Goal: Information Seeking & Learning: Learn about a topic

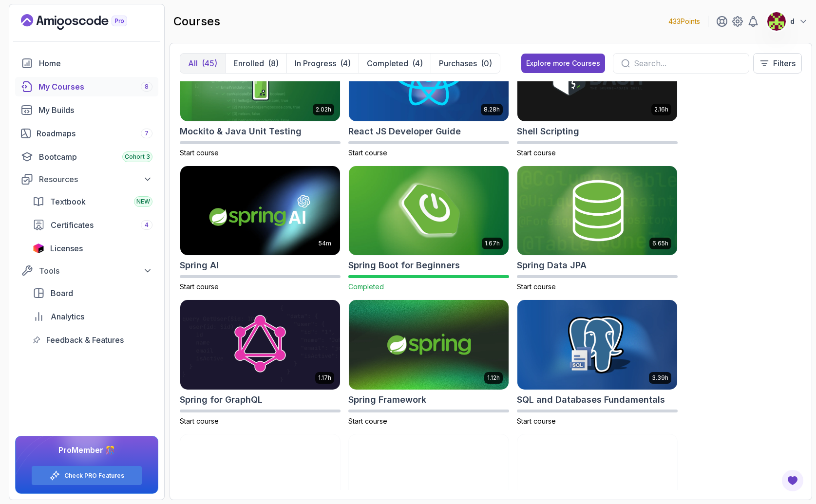
scroll to position [1609, 0]
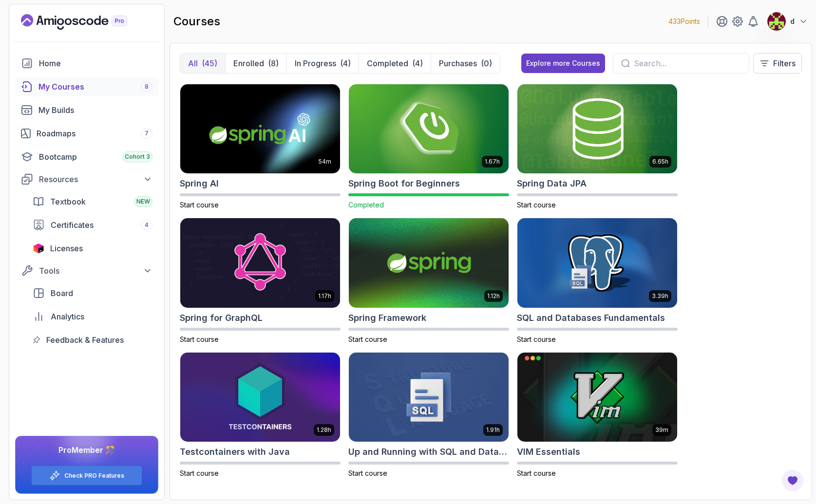
click at [784, 28] on div at bounding box center [776, 21] width 19 height 19
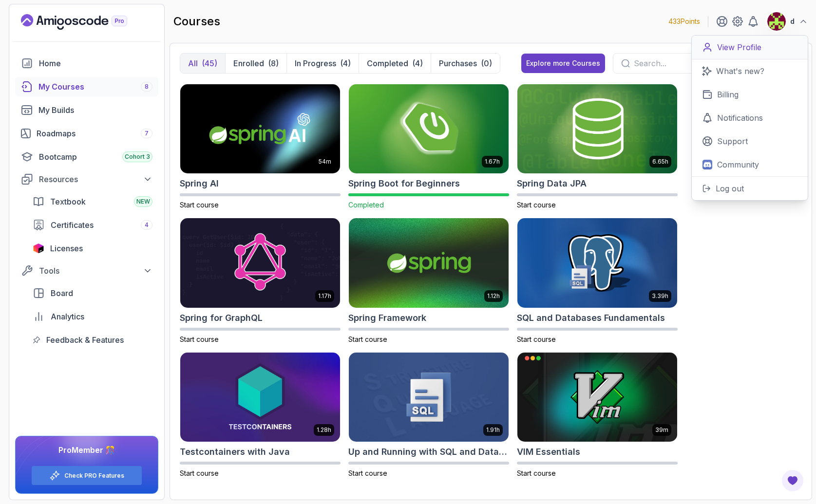
click at [744, 50] on p "View Profile" at bounding box center [739, 47] width 44 height 12
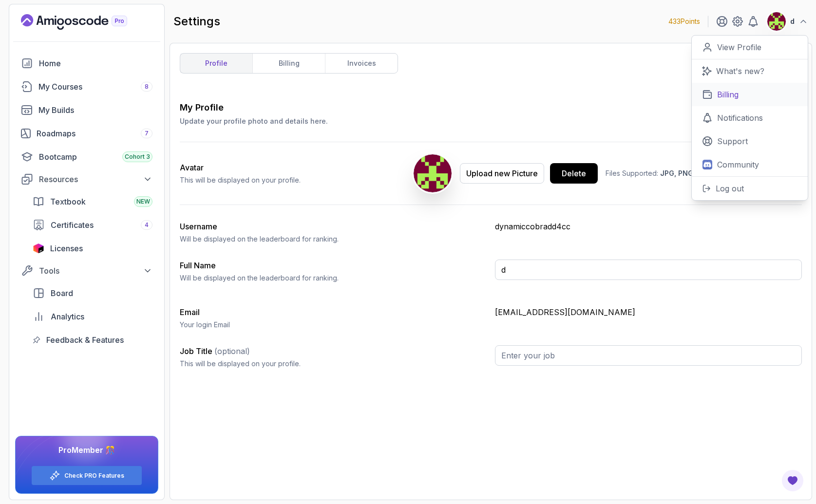
click at [725, 100] on link "Billing" at bounding box center [750, 94] width 116 height 23
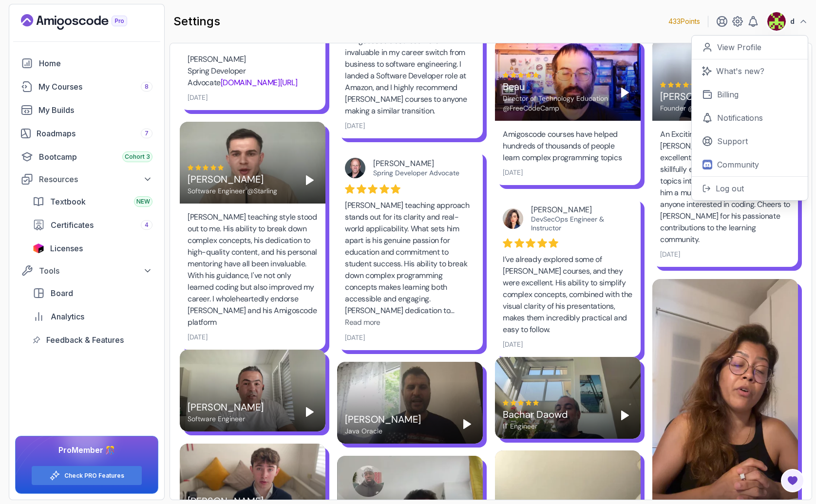
scroll to position [538, 0]
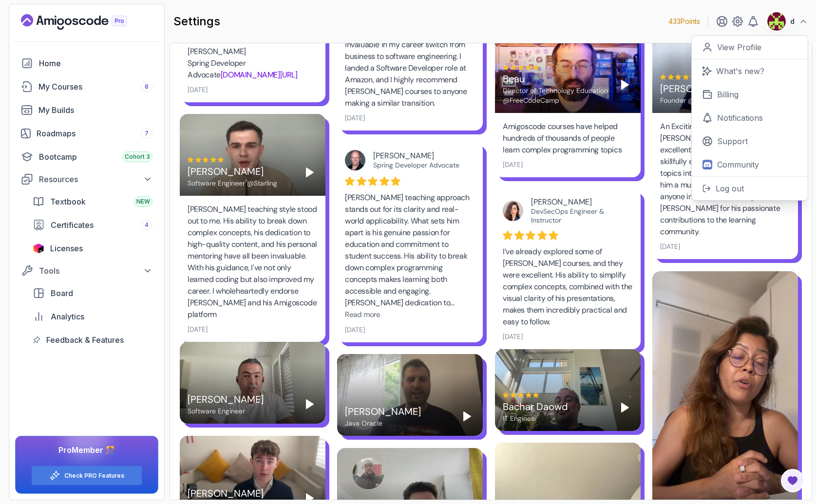
click at [461, 417] on icon "Play" at bounding box center [467, 417] width 12 height 12
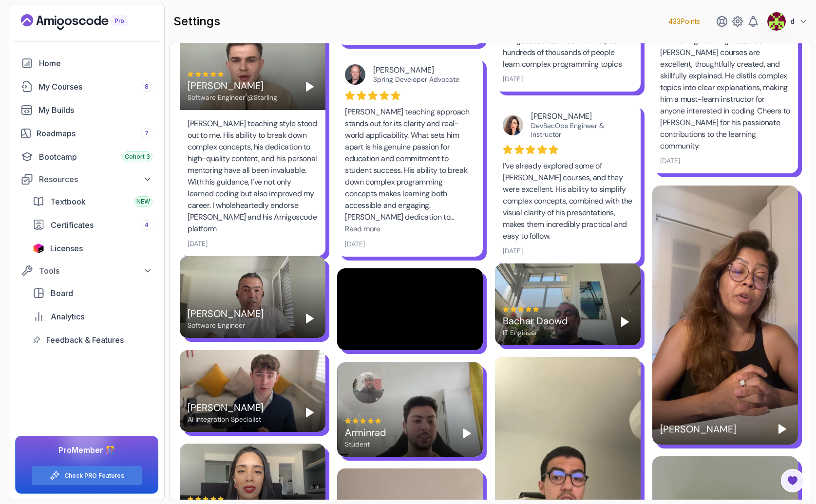
scroll to position [625, 0]
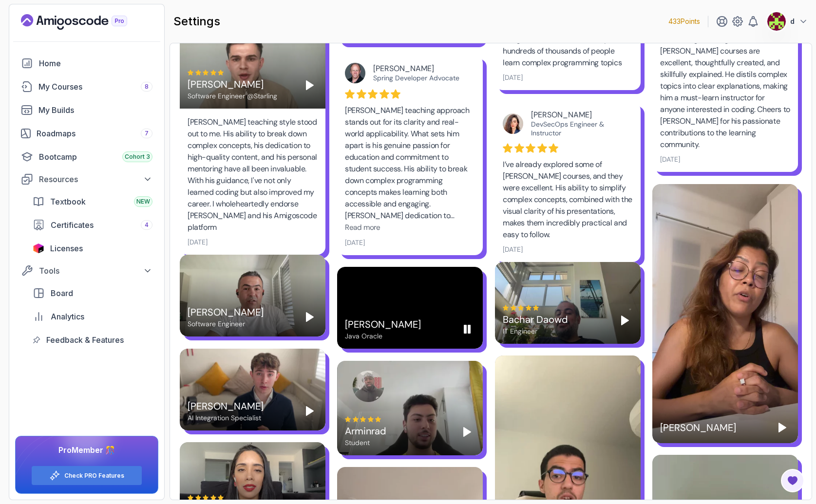
click at [468, 332] on rect "Pause" at bounding box center [469, 329] width 2 height 8
click at [76, 86] on div "My Courses 8" at bounding box center [95, 87] width 114 height 12
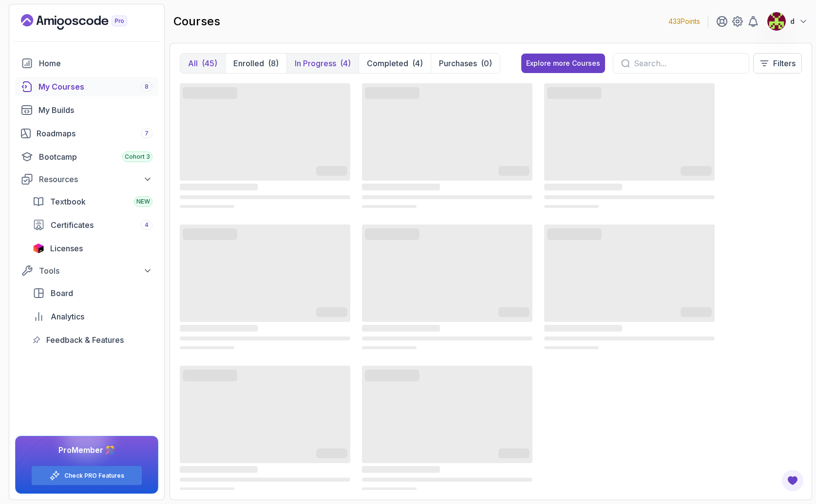
click at [342, 69] on button "In Progress (4)" at bounding box center [322, 63] width 72 height 19
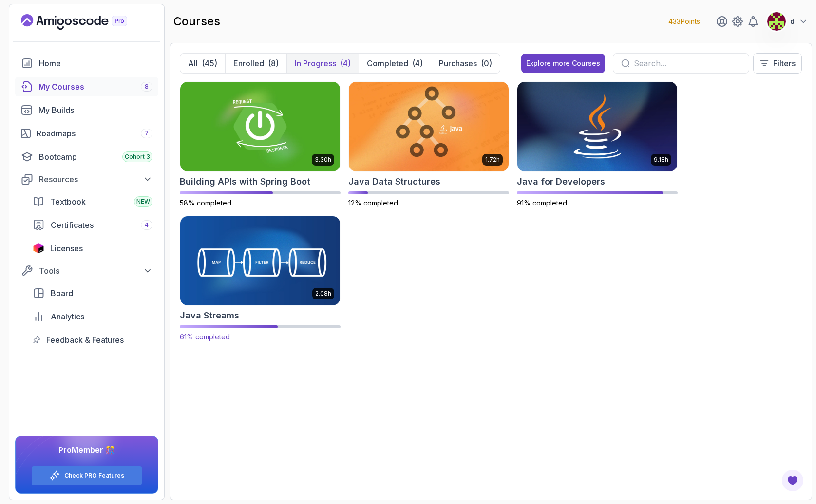
click at [281, 256] on img at bounding box center [260, 261] width 168 height 94
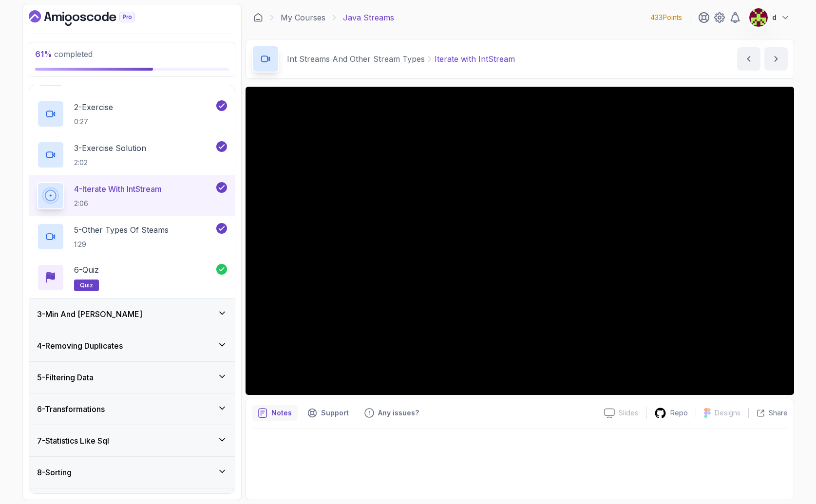
scroll to position [102, 0]
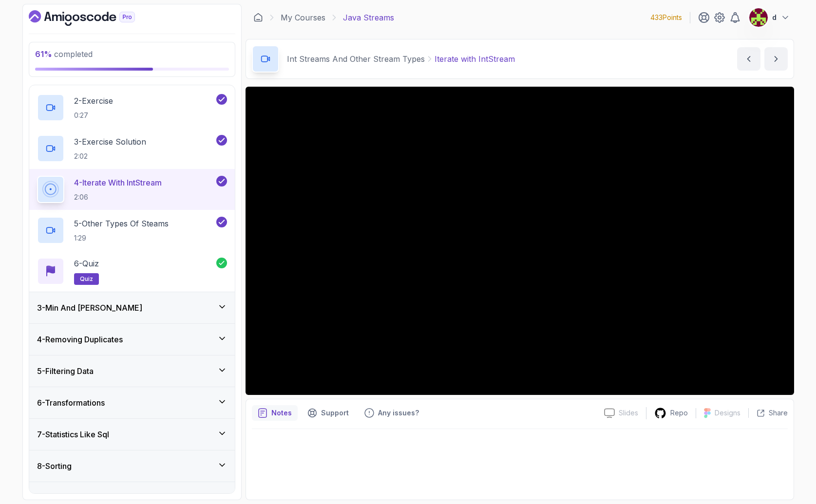
click at [150, 304] on div "3 - Min And [PERSON_NAME]" at bounding box center [132, 308] width 190 height 12
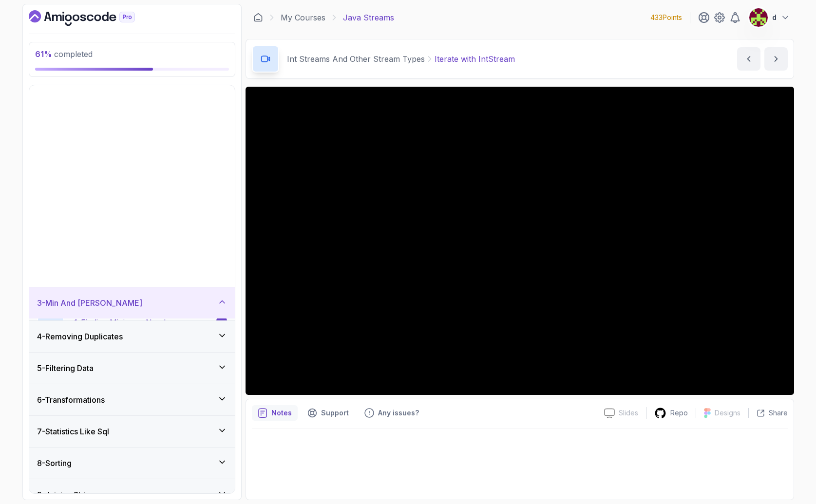
scroll to position [0, 0]
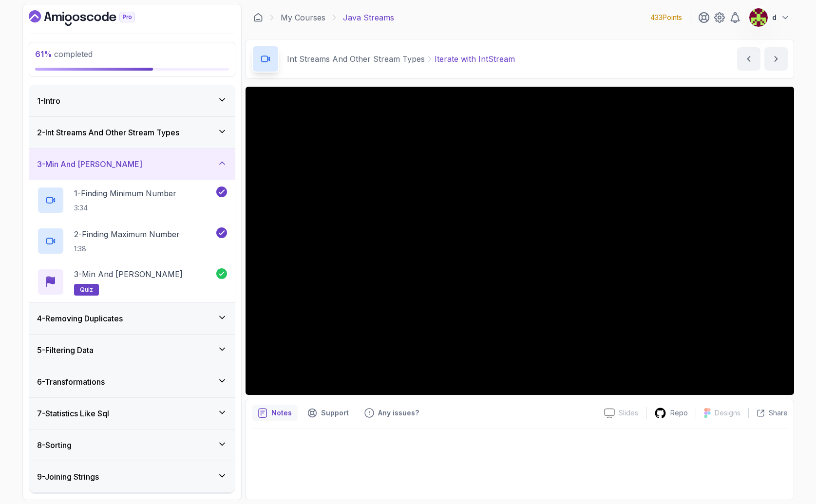
click at [116, 316] on h3 "4 - Removing Duplicates" at bounding box center [80, 319] width 86 height 12
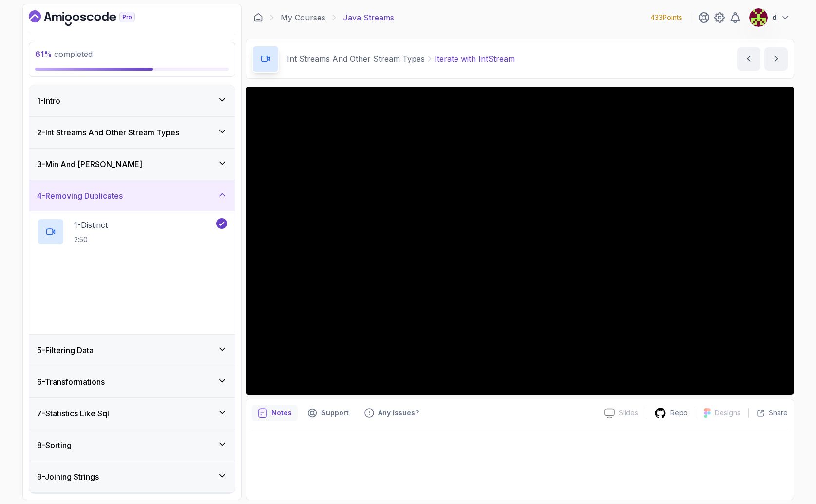
click at [111, 347] on div "5 - Filtering Data" at bounding box center [132, 350] width 190 height 12
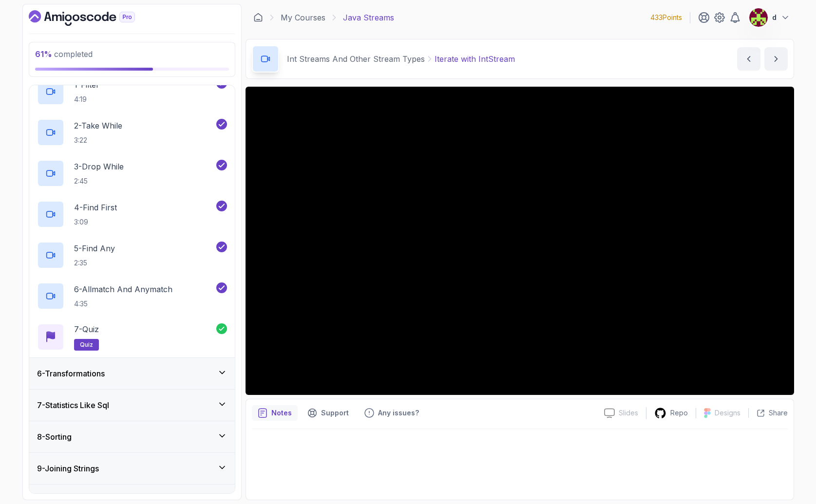
scroll to position [178, 0]
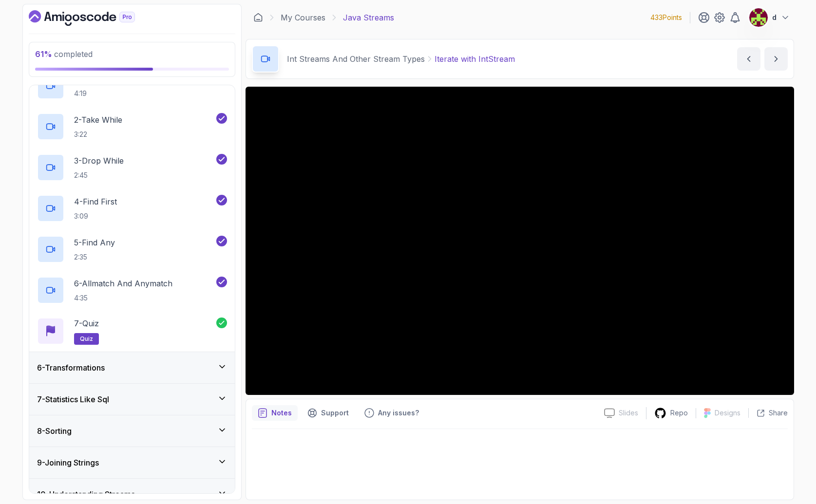
click at [105, 371] on h3 "6 - Transformations" at bounding box center [71, 368] width 68 height 12
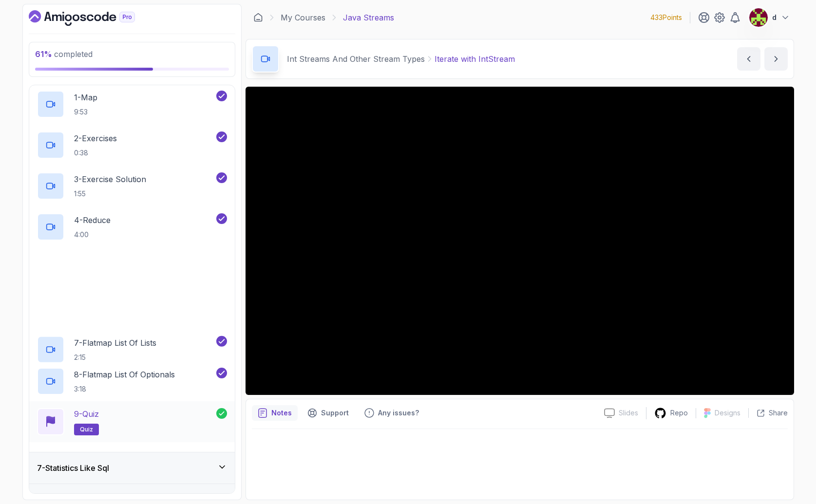
scroll to position [240, 0]
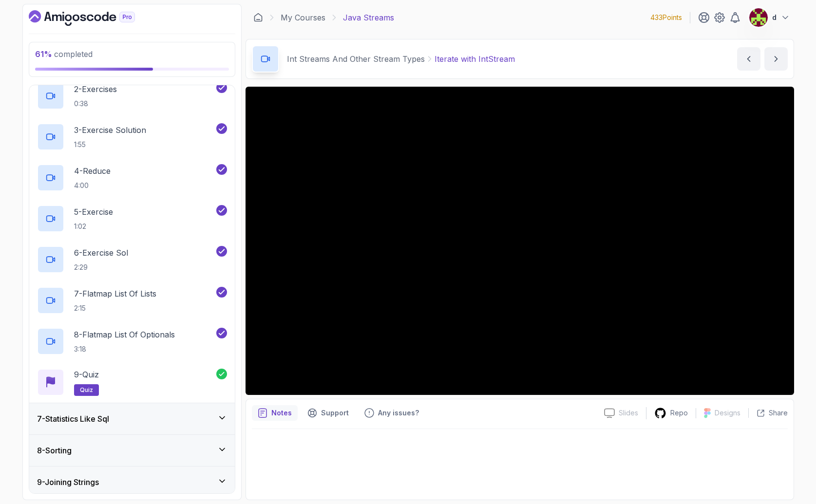
click at [91, 416] on h3 "7 - Statistics Like Sql" at bounding box center [73, 419] width 72 height 12
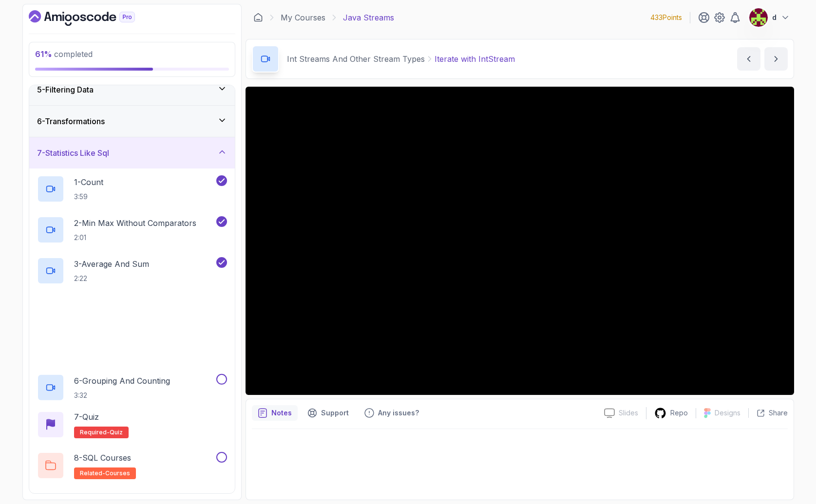
scroll to position [299, 0]
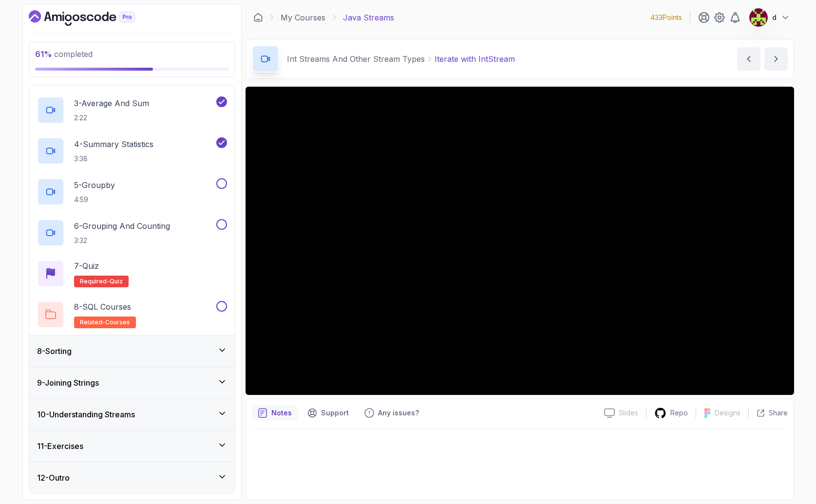
click at [112, 355] on div "8 - Sorting" at bounding box center [132, 351] width 190 height 12
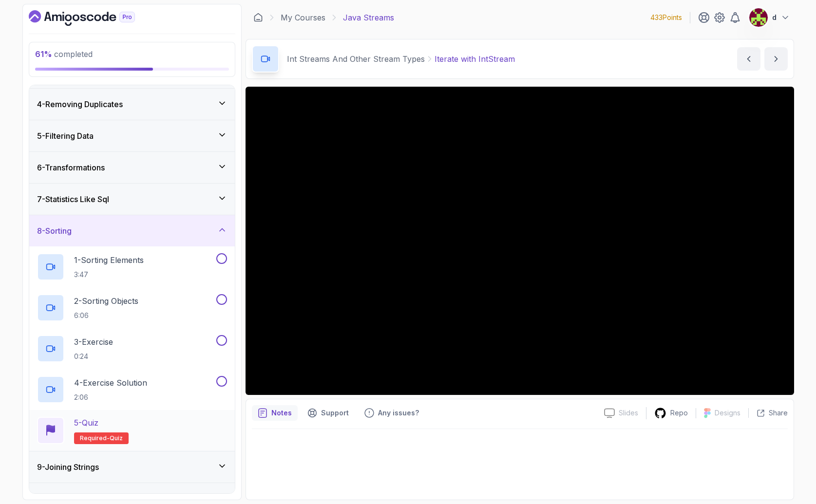
scroll to position [101, 0]
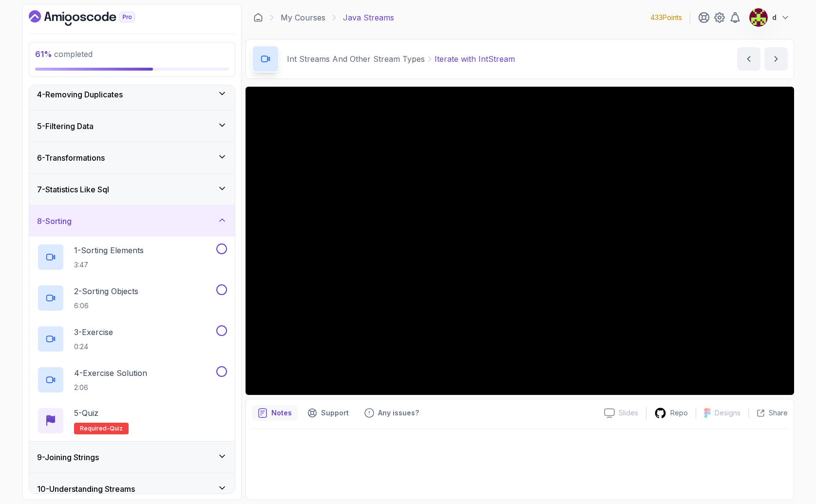
click at [99, 460] on h3 "9 - Joining Strings" at bounding box center [68, 457] width 62 height 12
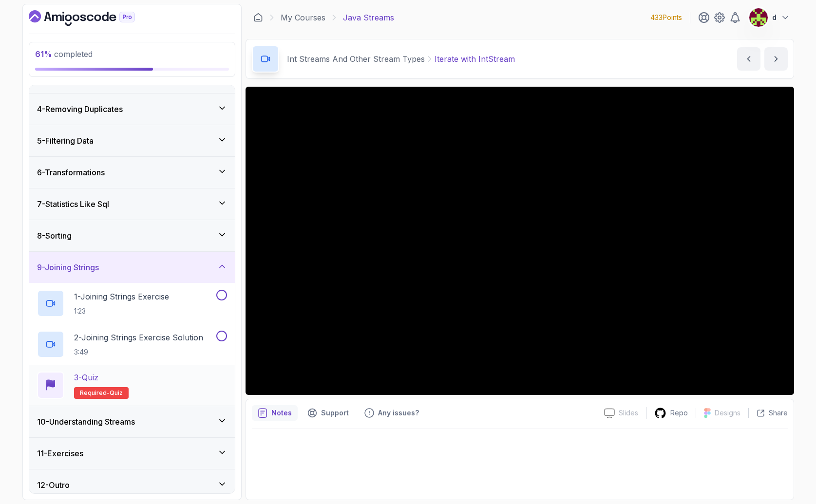
scroll to position [94, 0]
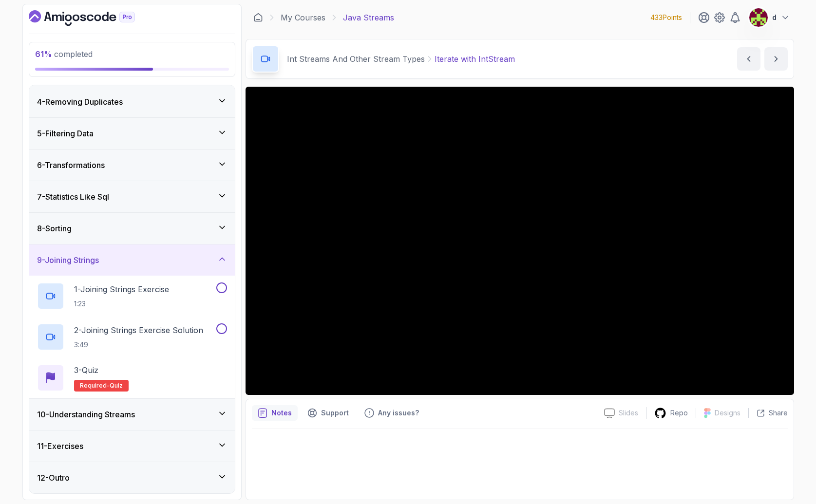
click at [110, 418] on h3 "10 - Understanding Streams" at bounding box center [86, 415] width 98 height 12
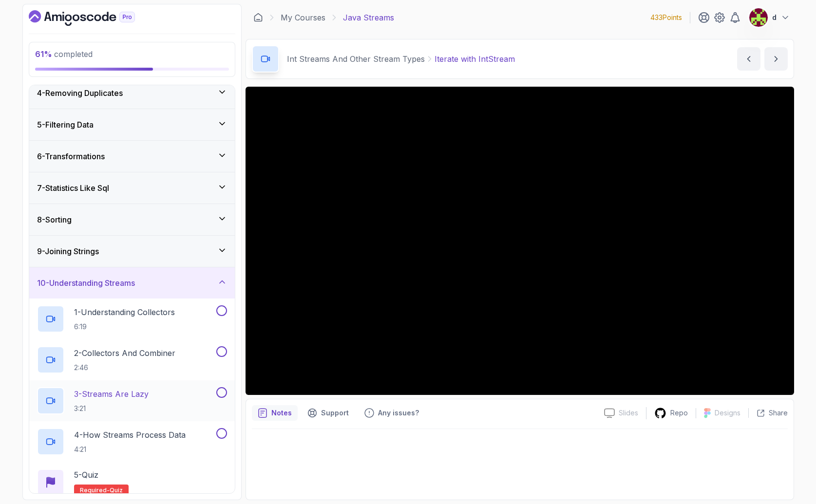
scroll to position [156, 0]
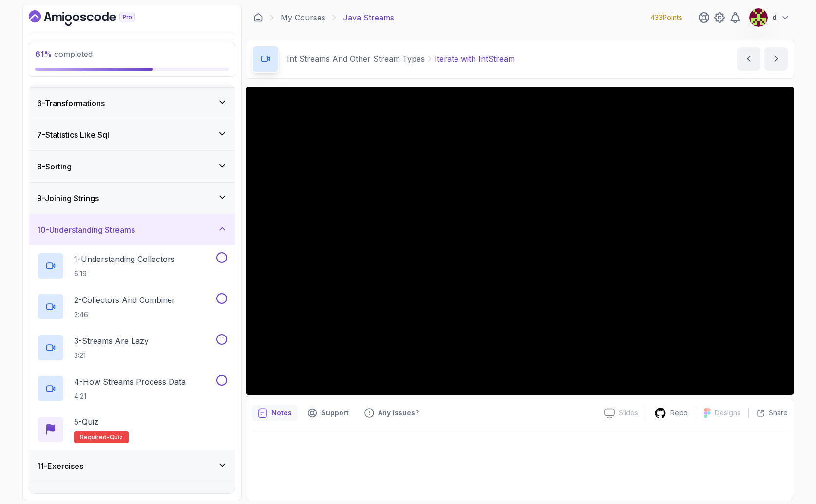
click at [84, 167] on div "8 - Sorting" at bounding box center [132, 167] width 190 height 12
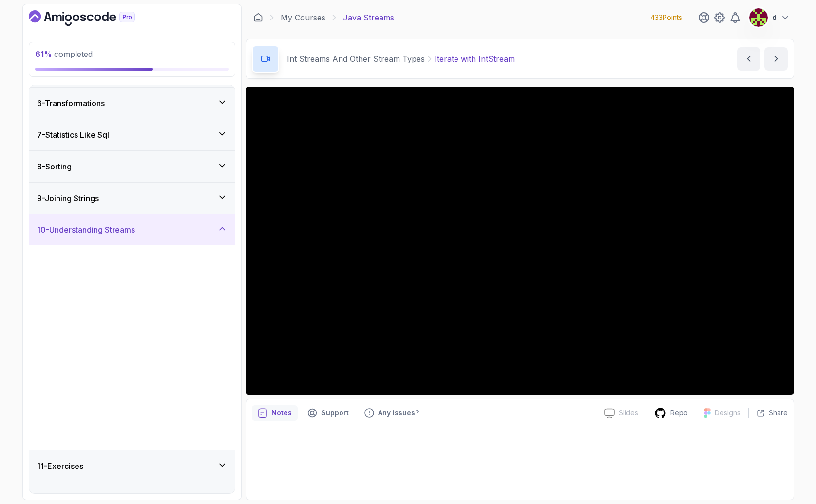
scroll to position [0, 0]
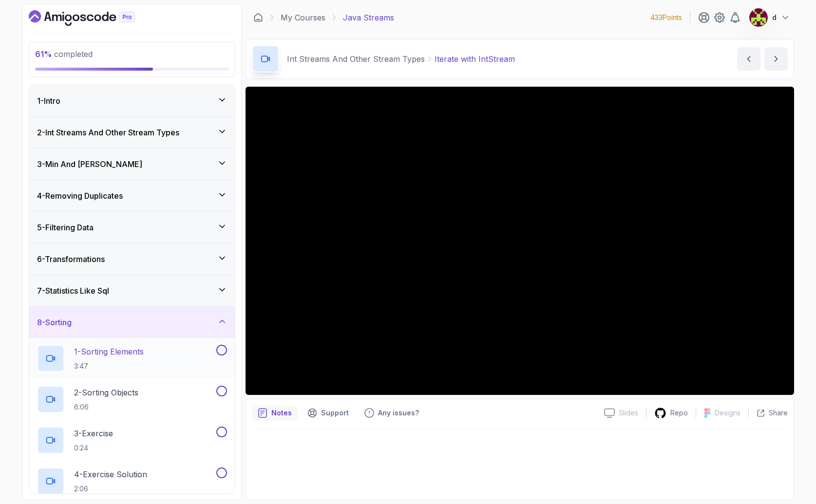
click at [101, 359] on h2 "1 - Sorting Elements 3:47" at bounding box center [109, 358] width 70 height 25
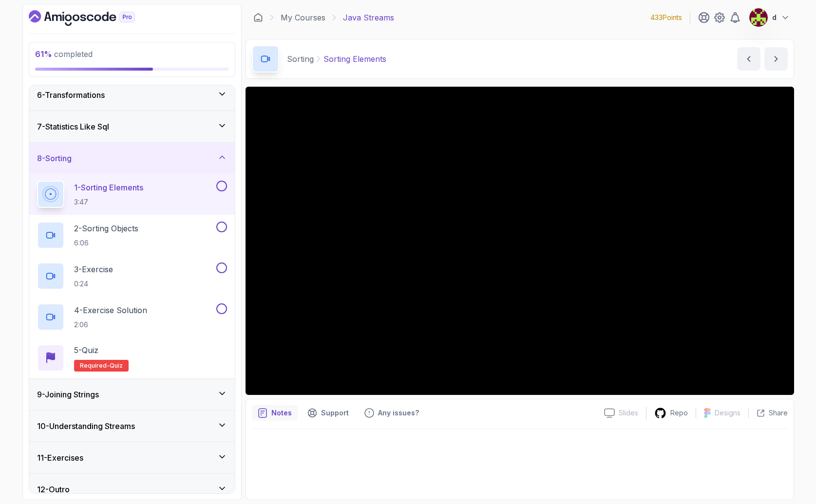
scroll to position [176, 0]
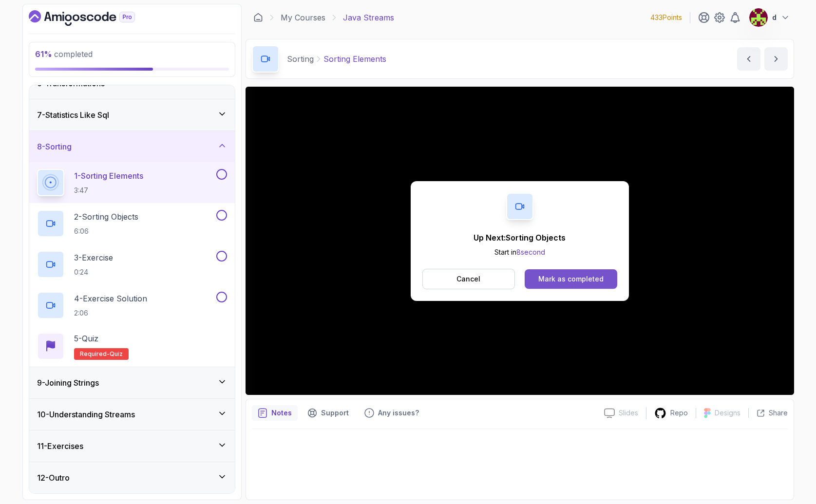
click at [551, 285] on button "Mark as completed" at bounding box center [570, 278] width 92 height 19
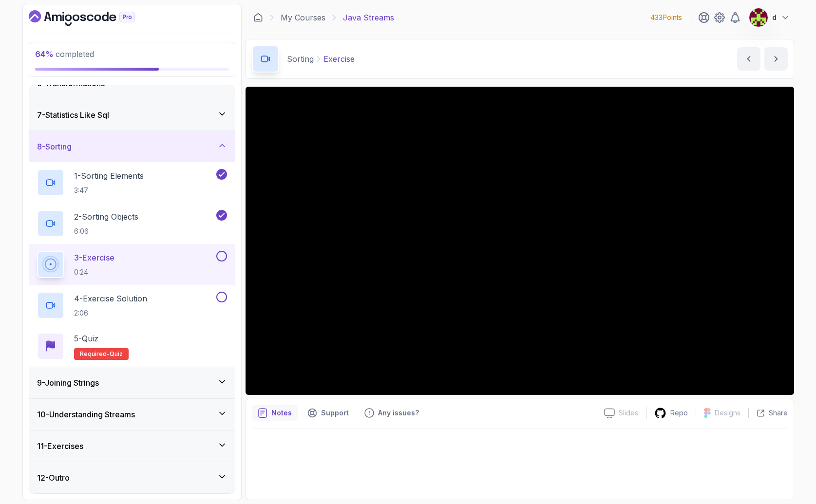
click at [225, 258] on button at bounding box center [221, 256] width 11 height 11
click at [220, 295] on button at bounding box center [221, 297] width 11 height 11
click at [183, 335] on div "5 - Quiz Required- quiz" at bounding box center [132, 346] width 190 height 27
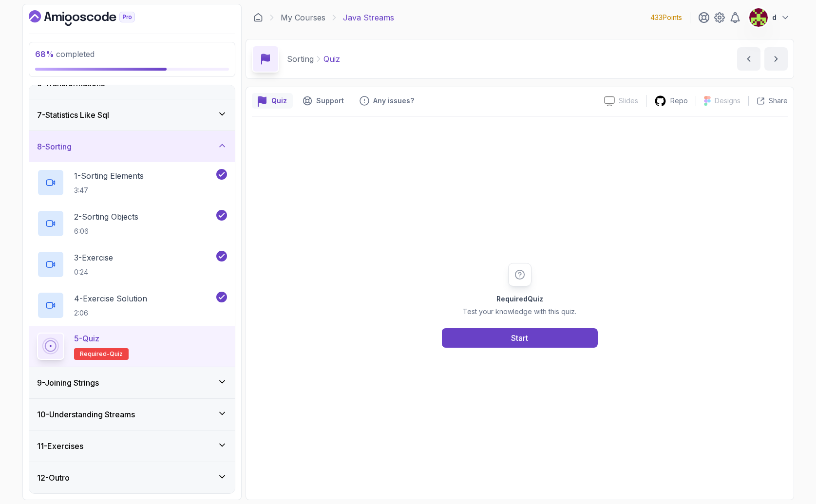
click at [157, 388] on div "9 - Joining Strings" at bounding box center [132, 383] width 190 height 12
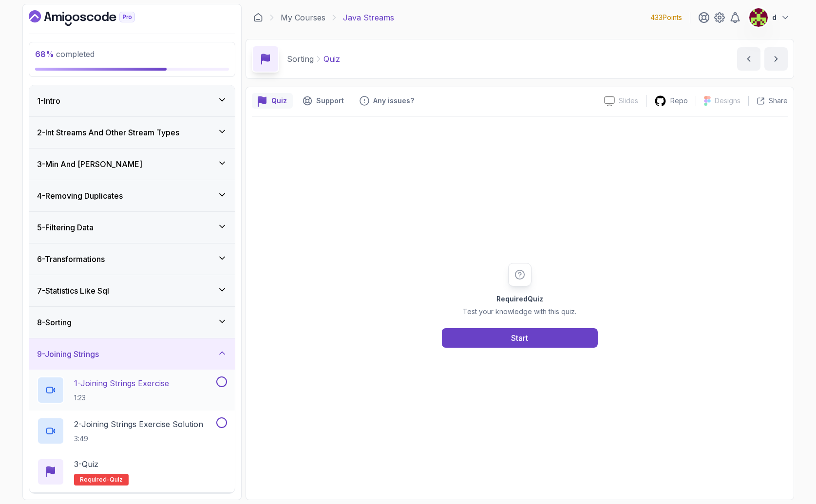
scroll to position [20, 0]
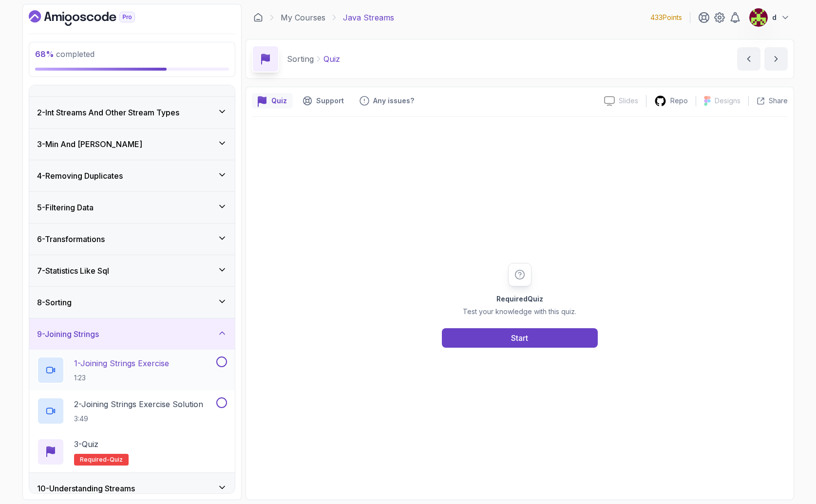
click at [148, 369] on h2 "1 - Joining Strings Exercise 1:23" at bounding box center [121, 369] width 95 height 25
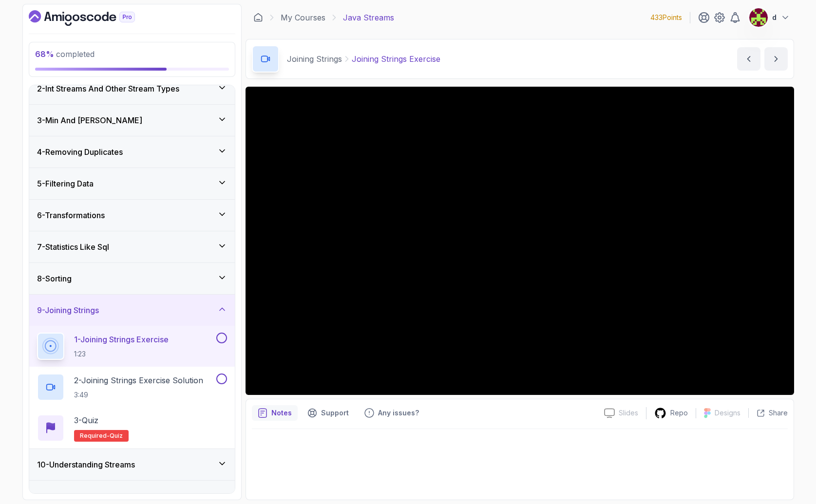
scroll to position [94, 0]
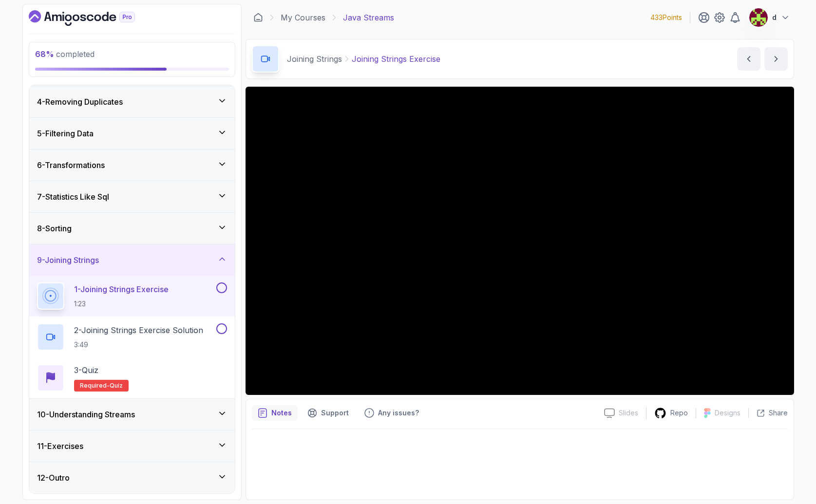
click at [156, 444] on div "11 - Exercises" at bounding box center [132, 446] width 190 height 12
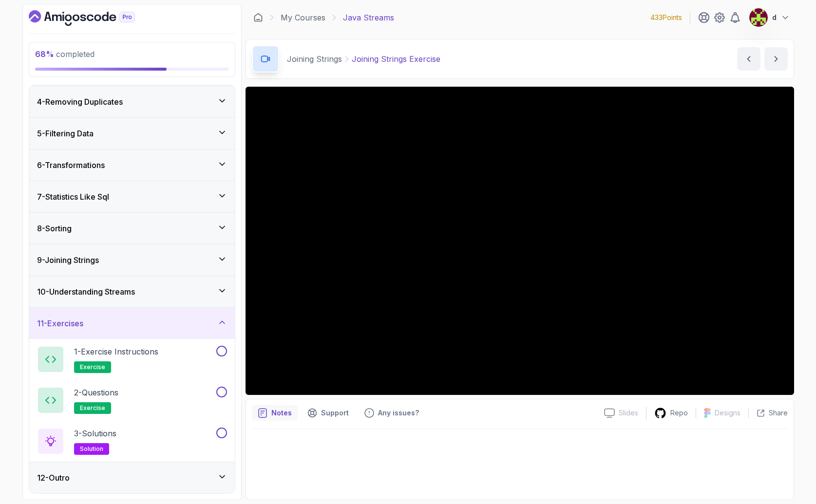
click at [124, 325] on div "11 - Exercises" at bounding box center [132, 324] width 190 height 12
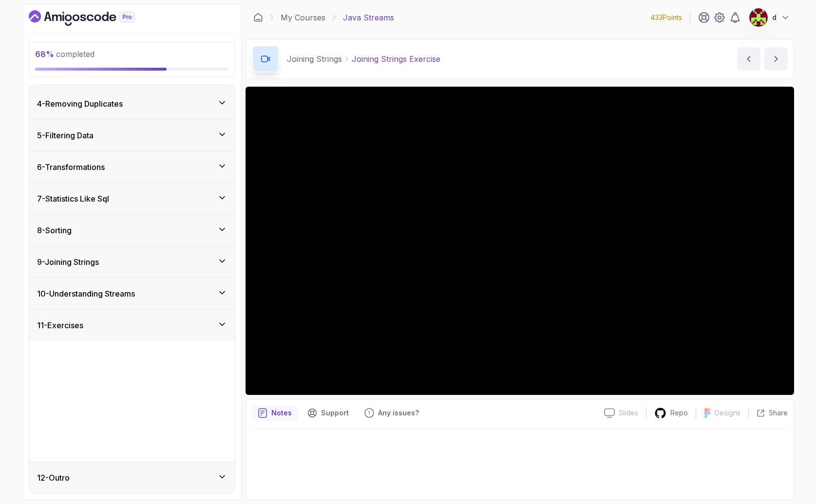
scroll to position [0, 0]
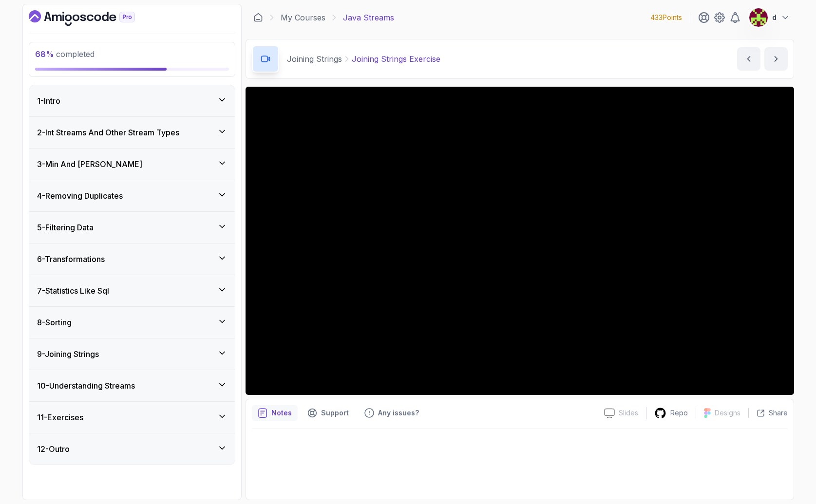
click at [105, 387] on h3 "10 - Understanding Streams" at bounding box center [86, 386] width 98 height 12
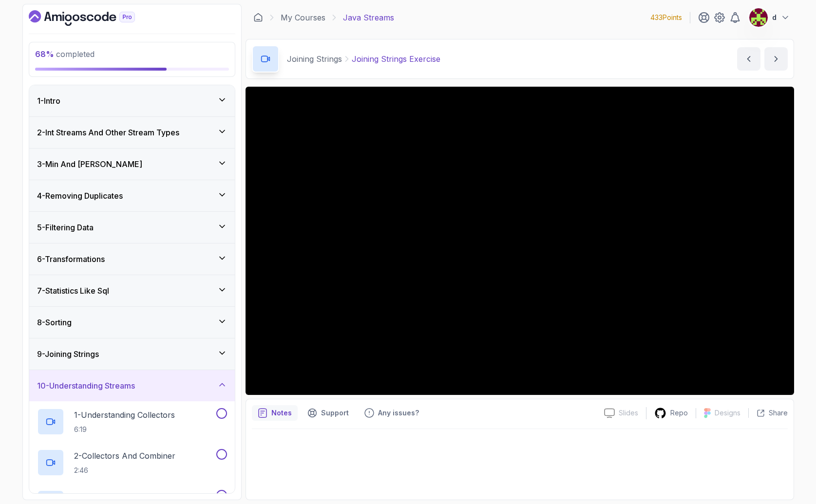
scroll to position [176, 0]
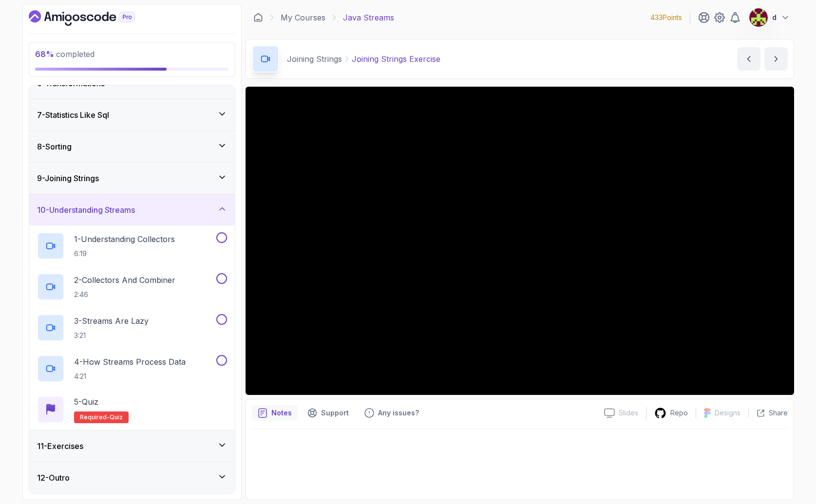
click at [97, 182] on h3 "9 - Joining Strings" at bounding box center [68, 178] width 62 height 12
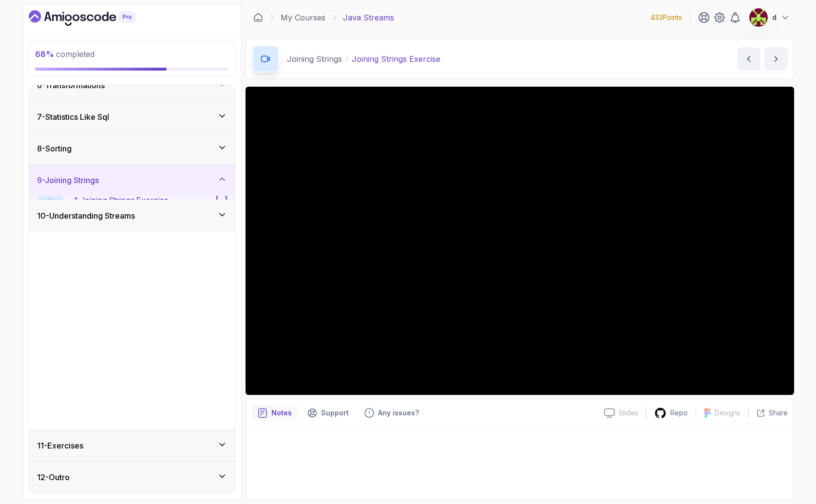
scroll to position [0, 0]
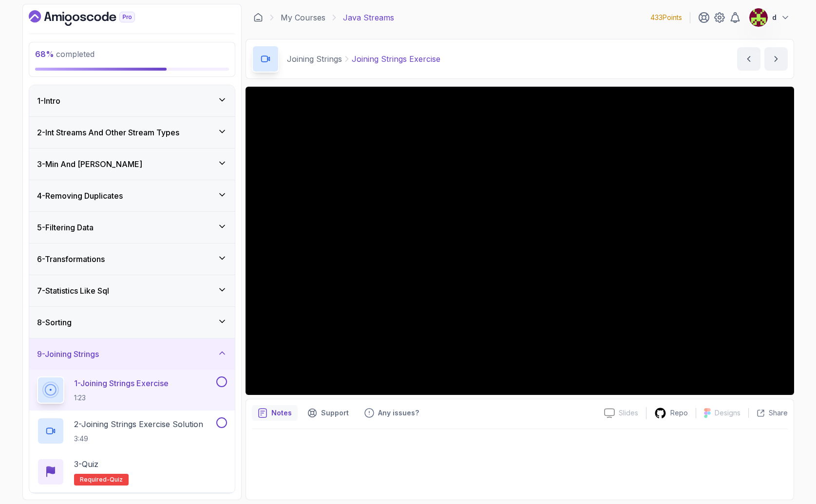
click at [219, 378] on button at bounding box center [221, 381] width 11 height 11
click at [151, 427] on p "2 - Joining Strings Exercise Solution" at bounding box center [138, 424] width 129 height 12
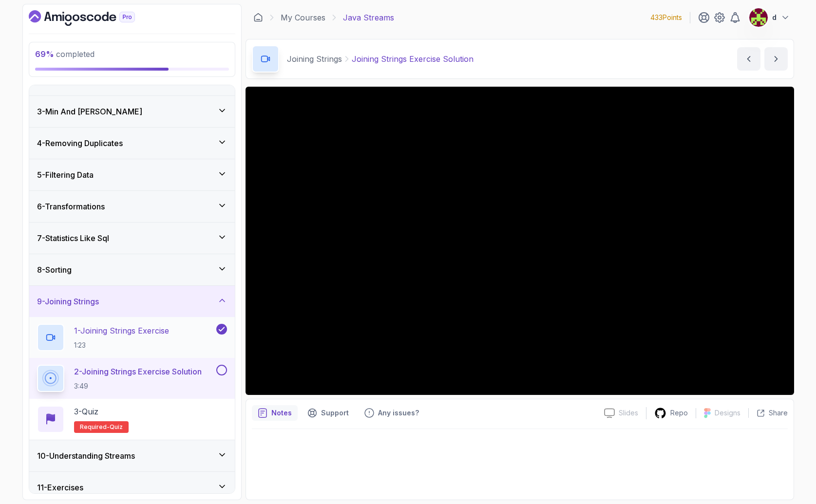
scroll to position [70, 0]
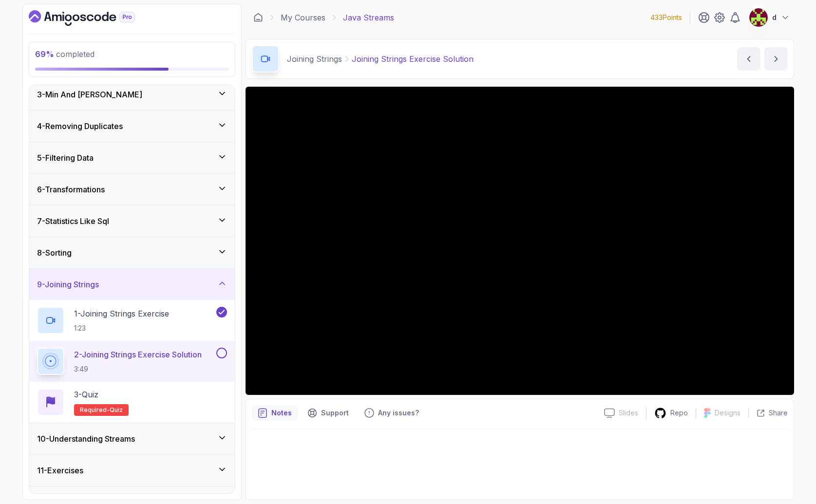
click at [165, 438] on div "10 - Understanding Streams" at bounding box center [132, 439] width 190 height 12
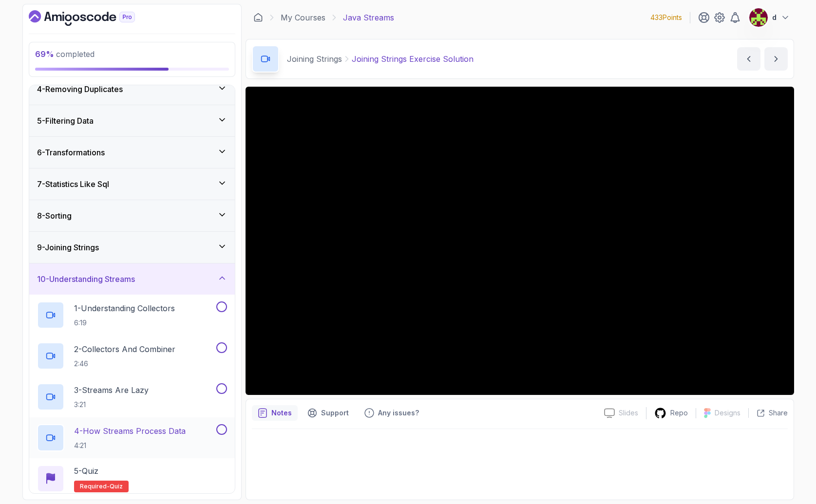
scroll to position [176, 0]
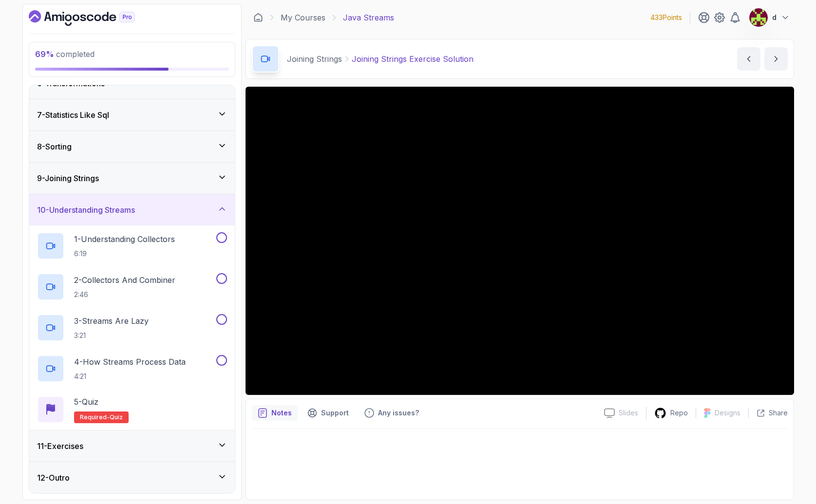
click at [87, 449] on div "11 - Exercises" at bounding box center [132, 446] width 190 height 12
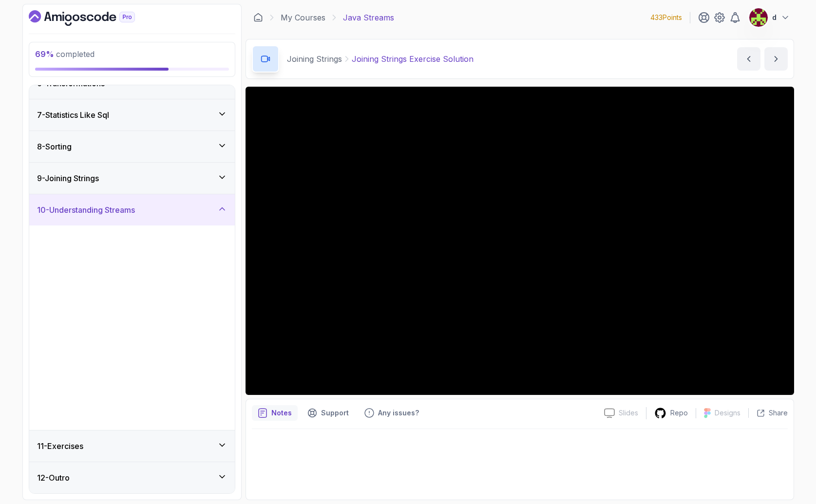
scroll to position [0, 0]
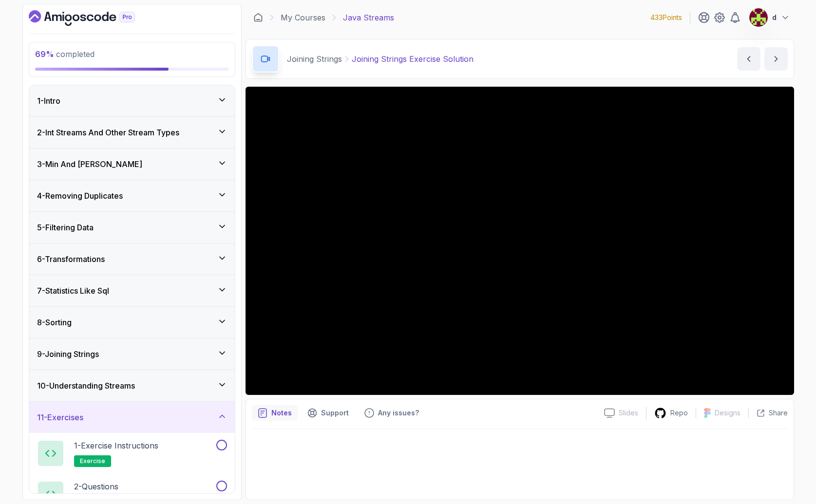
click at [97, 391] on h3 "10 - Understanding Streams" at bounding box center [86, 386] width 98 height 12
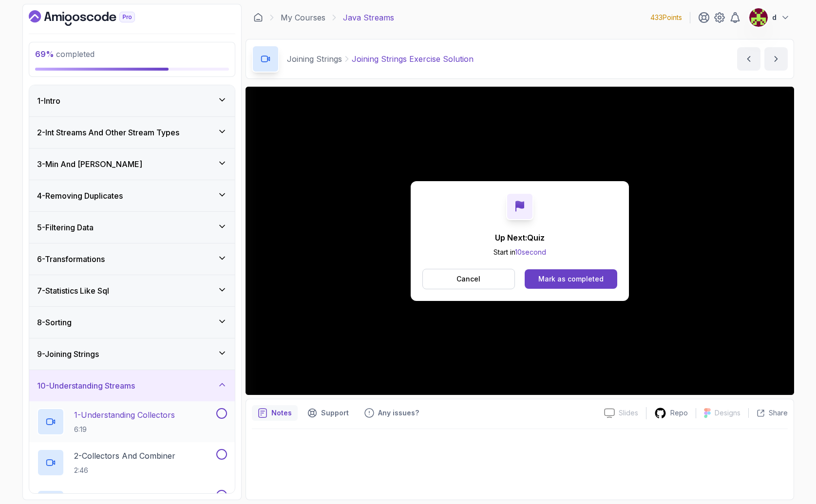
click at [97, 424] on h2 "1 - Understanding Collectors 6:19" at bounding box center [124, 421] width 101 height 25
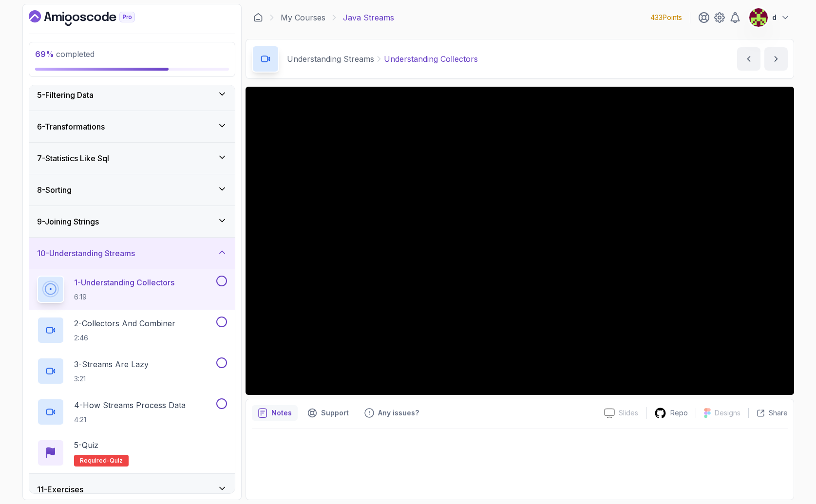
scroll to position [176, 0]
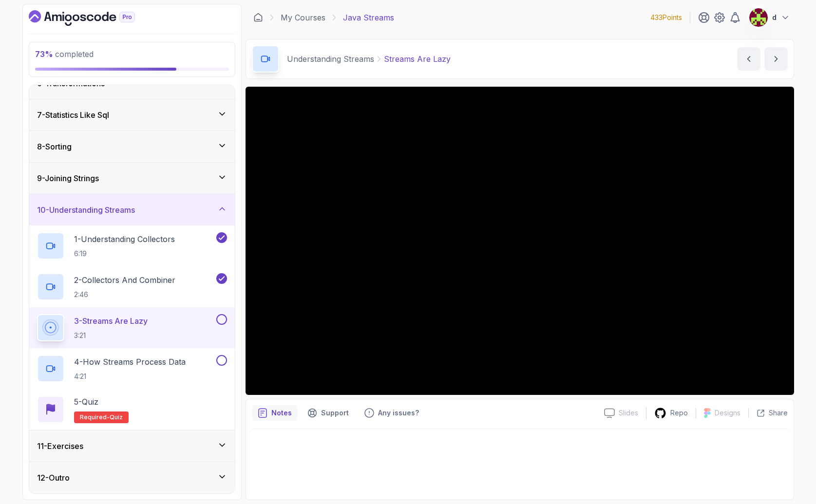
click at [181, 321] on div "3 - Streams Are Lazy 3:21" at bounding box center [125, 327] width 177 height 27
click at [121, 456] on div "11 - Exercises" at bounding box center [132, 446] width 206 height 31
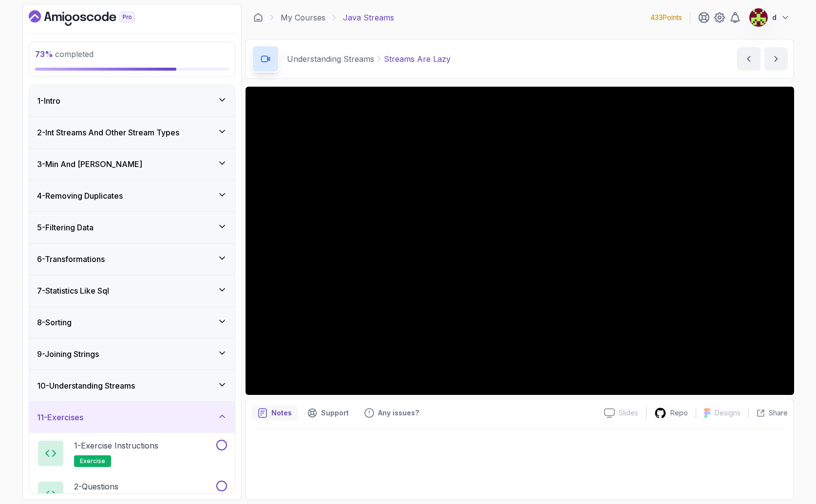
click at [111, 412] on div "11 - Exercises" at bounding box center [132, 418] width 190 height 12
